Goal: Check status

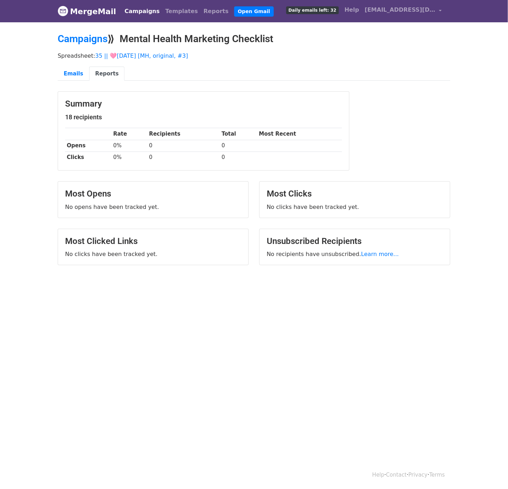
click at [134, 12] on link "Campaigns" at bounding box center [142, 11] width 41 height 14
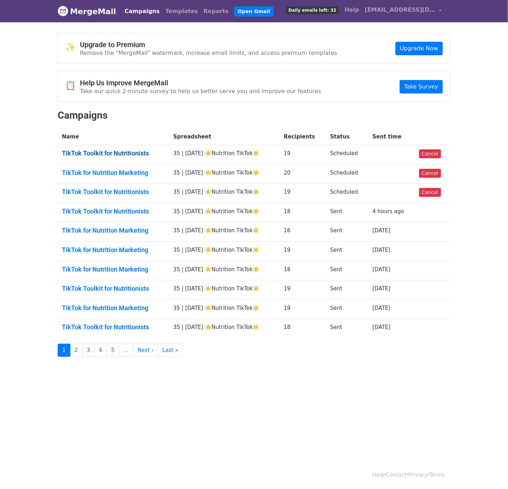
click at [110, 151] on link "TikTok Toolkit for Nutritionists" at bounding box center [113, 153] width 103 height 8
